Goal: Find specific page/section: Find specific page/section

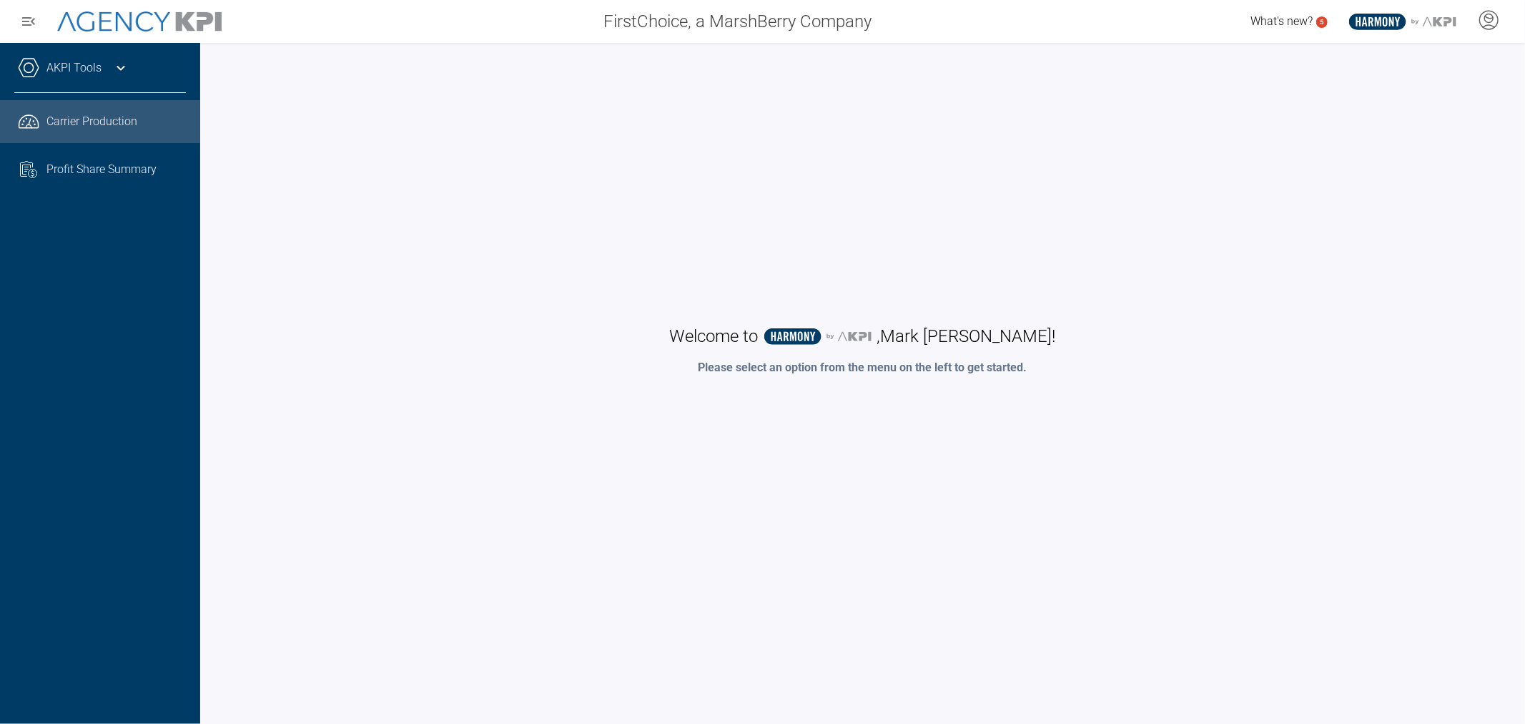
click at [108, 117] on span "Carrier Production" at bounding box center [91, 121] width 91 height 17
